Goal: Task Accomplishment & Management: Use online tool/utility

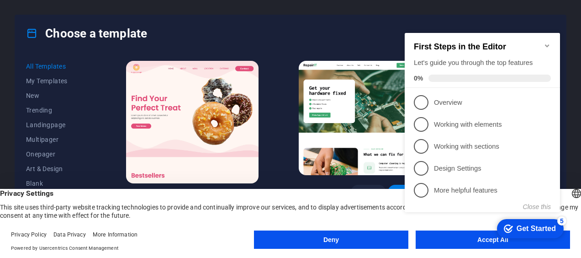
click at [550, 44] on icon "Minimize checklist" at bounding box center [547, 45] width 7 height 7
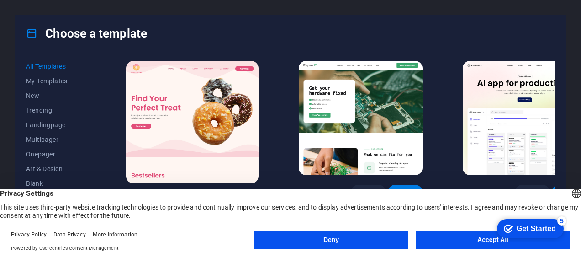
drag, startPoint x: 556, startPoint y: 62, endPoint x: 557, endPoint y: 67, distance: 5.1
click at [557, 67] on div "All Templates My Templates New Trending Landingpage Multipager Onepager Art & D…" at bounding box center [290, 147] width 551 height 191
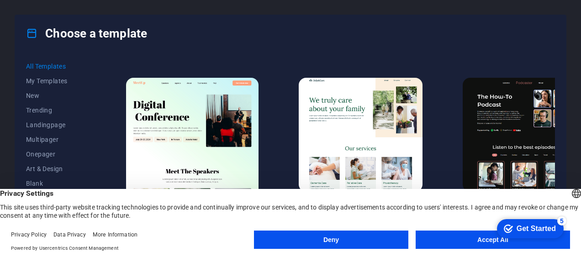
scroll to position [523, 0]
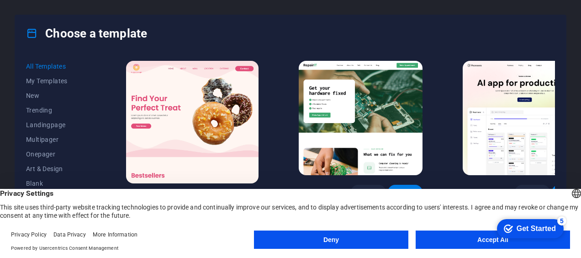
click at [467, 238] on button "Accept All" at bounding box center [493, 239] width 154 height 18
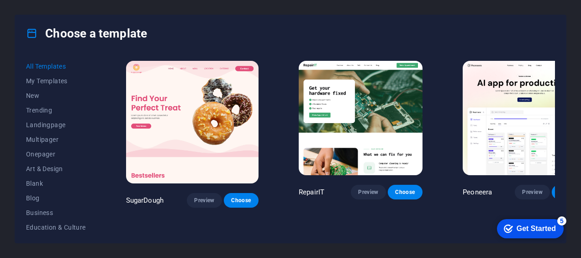
drag, startPoint x: 553, startPoint y: 59, endPoint x: 553, endPoint y: 74, distance: 15.1
click at [553, 74] on div "Peoneera Preview Choose" at bounding box center [524, 133] width 127 height 148
drag, startPoint x: 553, startPoint y: 74, endPoint x: 558, endPoint y: 91, distance: 17.8
click at [558, 91] on div "All Templates My Templates New Trending Landingpage Multipager Onepager Art & D…" at bounding box center [290, 147] width 551 height 191
click at [576, 68] on div "Choose a template All Templates My Templates New Trending Landingpage Multipage…" at bounding box center [290, 129] width 581 height 258
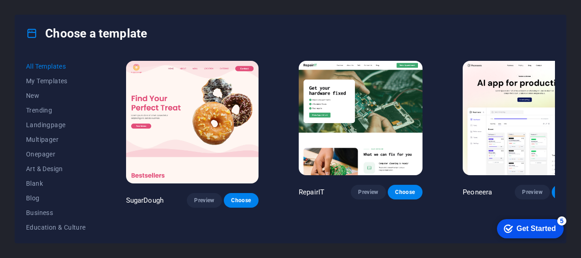
click at [549, 61] on div "Peoneera Preview Choose" at bounding box center [524, 133] width 127 height 148
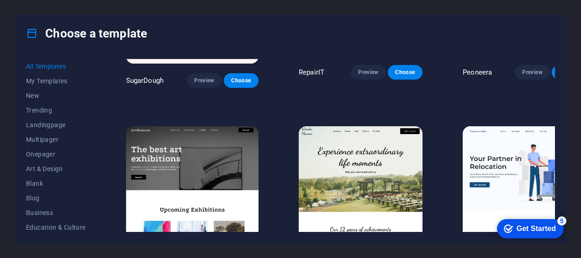
scroll to position [154, 0]
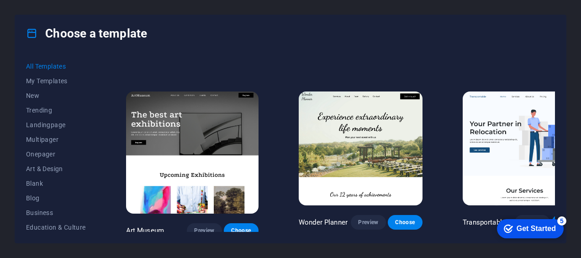
click at [184, 132] on img at bounding box center [192, 152] width 132 height 122
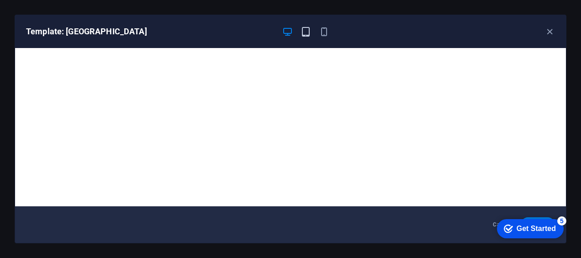
click at [303, 28] on icon "button" at bounding box center [306, 31] width 11 height 11
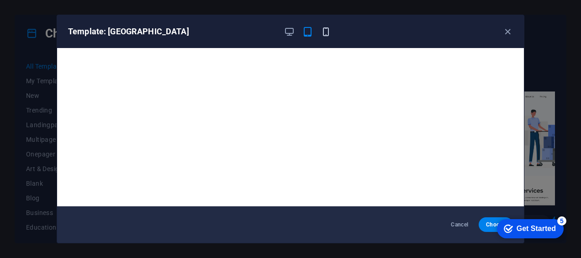
click at [328, 32] on icon "button" at bounding box center [326, 31] width 11 height 11
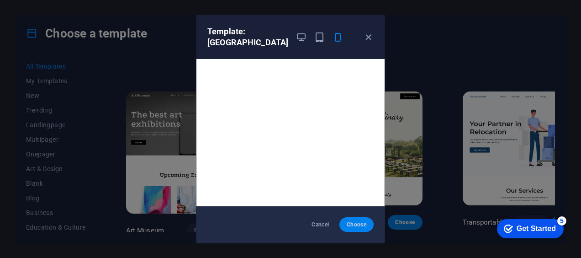
click at [354, 229] on button "Choose" at bounding box center [356, 224] width 34 height 15
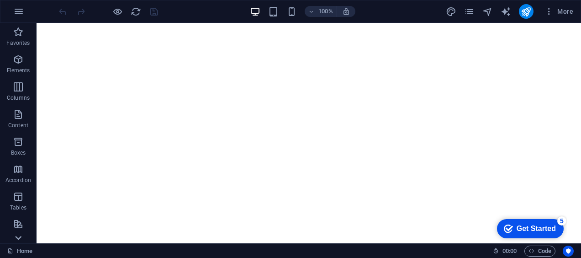
click at [18, 35] on icon at bounding box center [18, 28] width 13 height 13
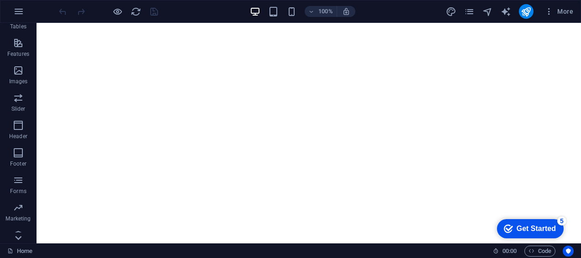
scroll to position [191, 0]
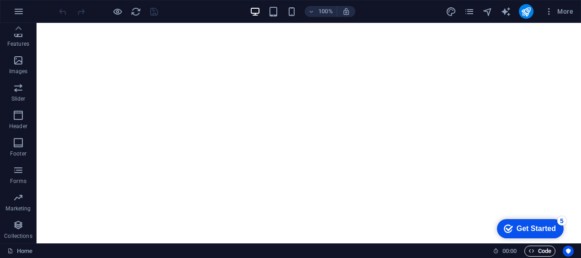
click at [541, 247] on span "Code" at bounding box center [540, 250] width 23 height 11
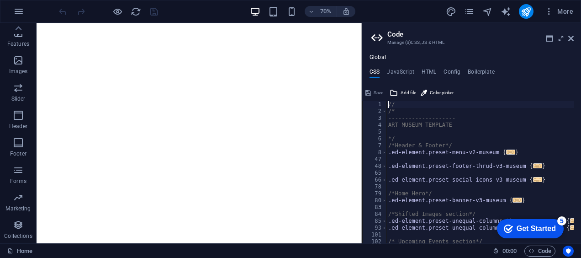
type textarea "); }"
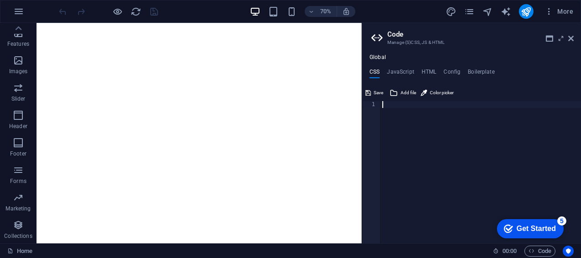
scroll to position [3120, 0]
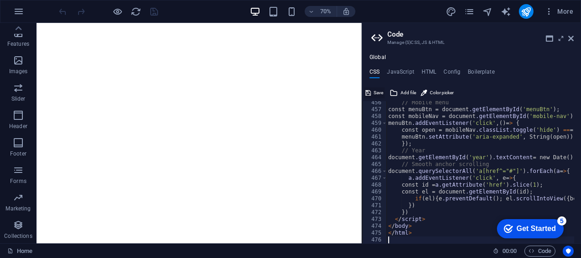
click at [370, 87] on icon at bounding box center [367, 92] width 5 height 11
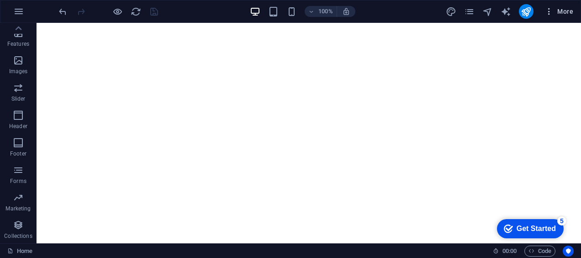
click at [549, 13] on icon "button" at bounding box center [549, 11] width 9 height 9
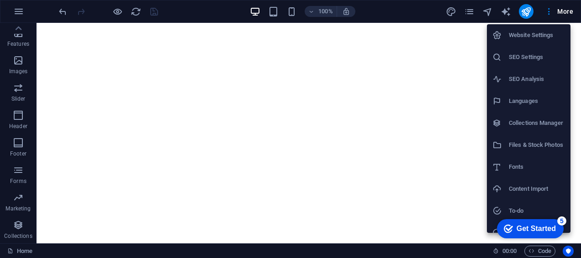
drag, startPoint x: 577, startPoint y: 39, endPoint x: 577, endPoint y: 54, distance: 15.1
click at [577, 54] on div at bounding box center [290, 129] width 581 height 258
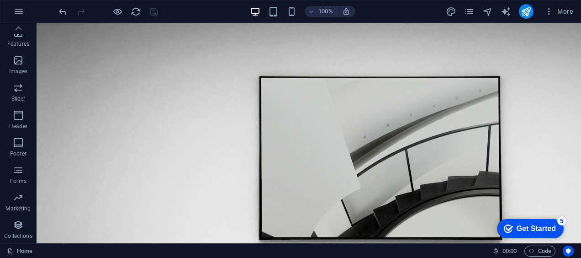
scroll to position [0, 0]
click at [544, 249] on span "Code" at bounding box center [540, 250] width 23 height 11
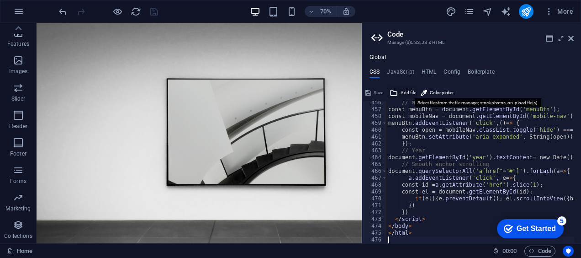
type textarea "</html>"
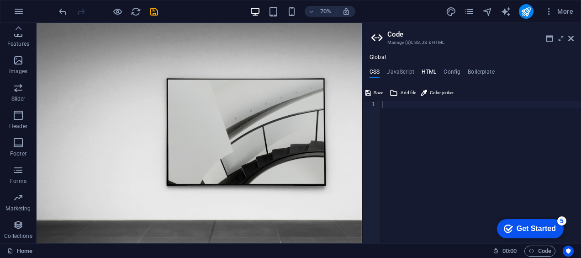
click at [431, 74] on h4 "HTML" at bounding box center [429, 74] width 15 height 10
click at [431, 134] on div "< a href = "#main-content" class = "wv-link-content button" > Skip to main cont…" at bounding box center [504, 175] width 247 height 149
type textarea "<a href="#main-content" class="wv-link-content button">Skip to main content</a>…"
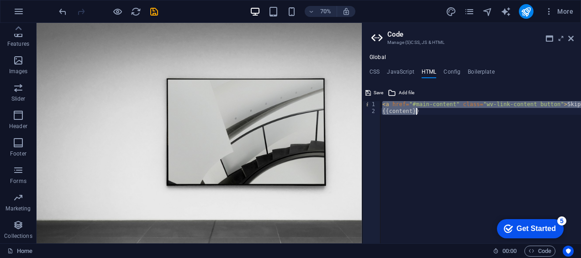
paste textarea
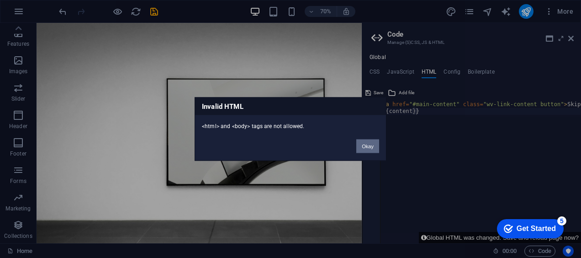
drag, startPoint x: 445, startPoint y: 134, endPoint x: 368, endPoint y: 148, distance: 78.4
click at [368, 148] on div "Invalid HTML <html> and <body> tags are not allowed. Okay" at bounding box center [290, 129] width 581 height 258
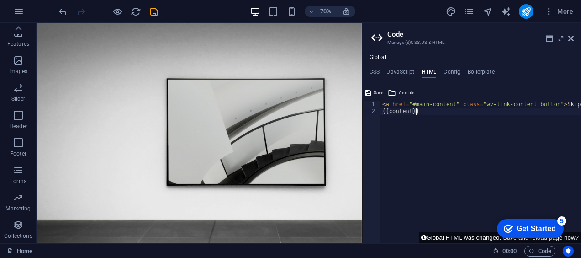
click at [434, 126] on div "< a href = "#main-content" class = "wv-link-content button" > Skip to main cont…" at bounding box center [504, 175] width 247 height 149
type textarea "<a href="#main-content" class="wv-link-content button">Skip to main content</a>…"
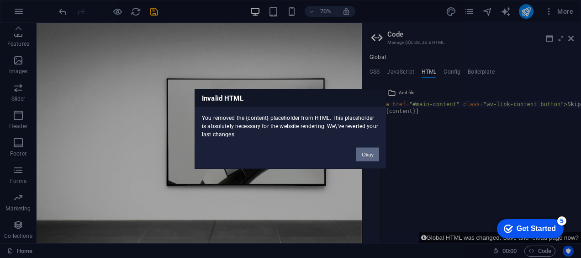
click at [368, 156] on button "Okay" at bounding box center [367, 155] width 23 height 14
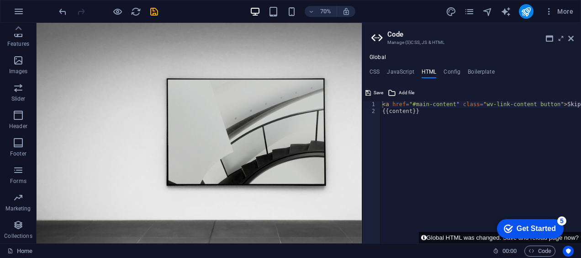
type textarea "{{content}}"
click at [420, 114] on div "< a href = "#main-content" class = "wv-link-content button" > Skip to main cont…" at bounding box center [504, 179] width 247 height 156
paste textarea "<a href="#main-content" class="wv-link-content button">Skip to main content</a>"
type textarea "<a href="#main-content" class="wv-link-content button">Skip to main content</a>"
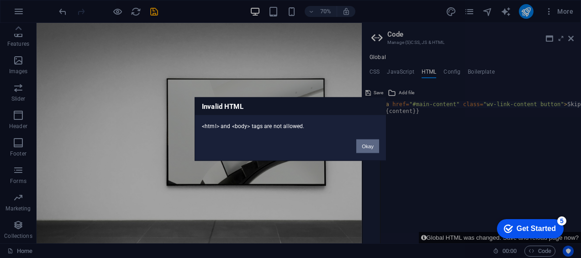
click at [359, 150] on button "Okay" at bounding box center [367, 146] width 23 height 14
